Goal: Information Seeking & Learning: Learn about a topic

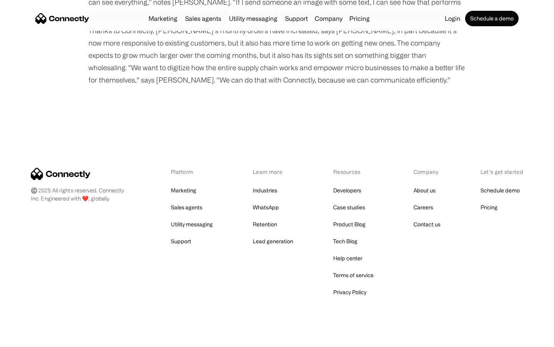
scroll to position [980, 0]
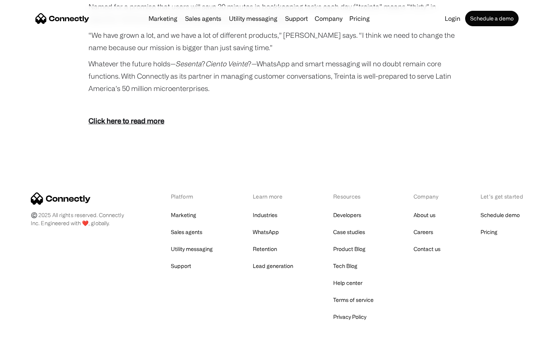
scroll to position [1417, 0]
